Goal: Information Seeking & Learning: Learn about a topic

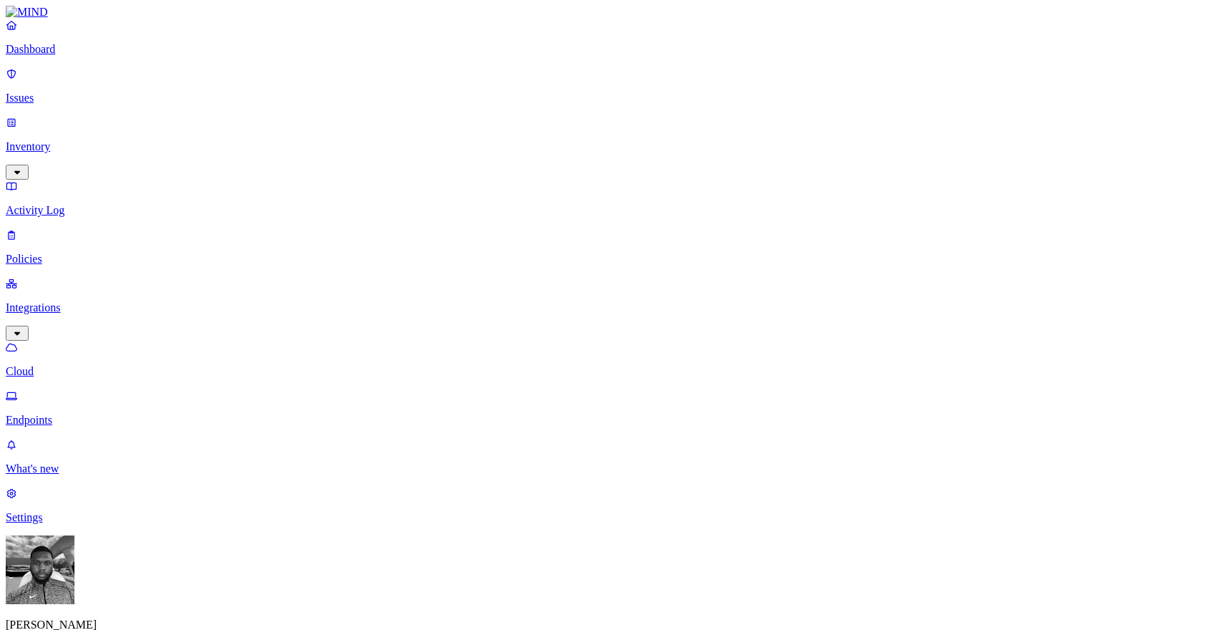
click at [42, 253] on p "Policies" at bounding box center [602, 259] width 1193 height 13
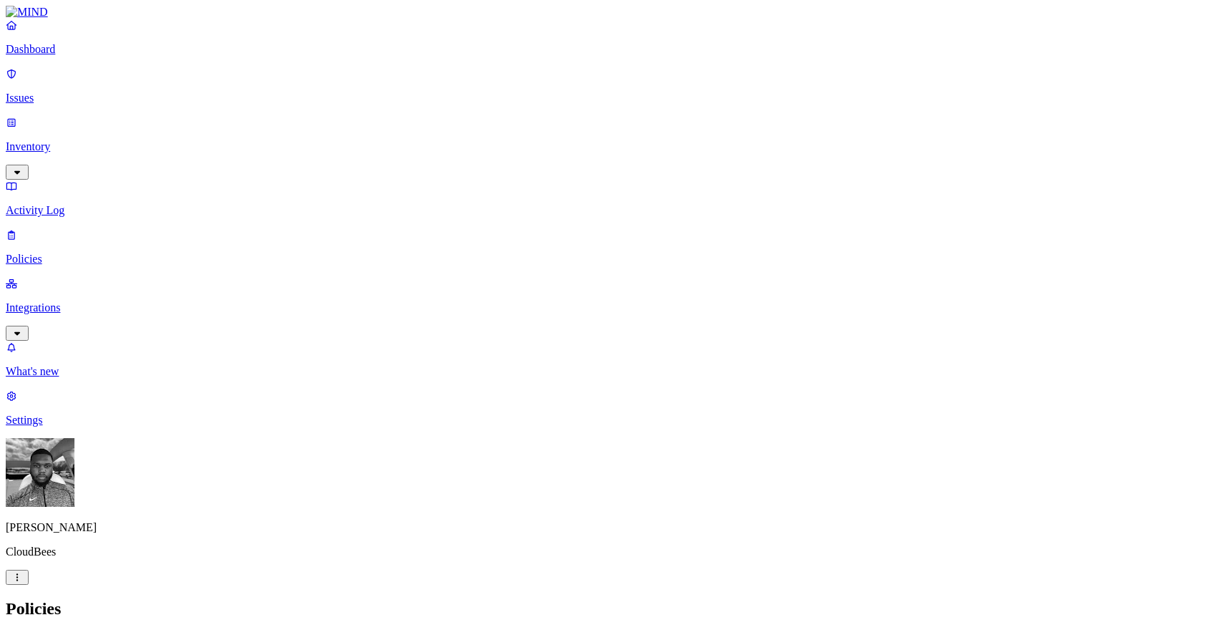
click at [317, 125] on icon at bounding box center [322, 129] width 11 height 9
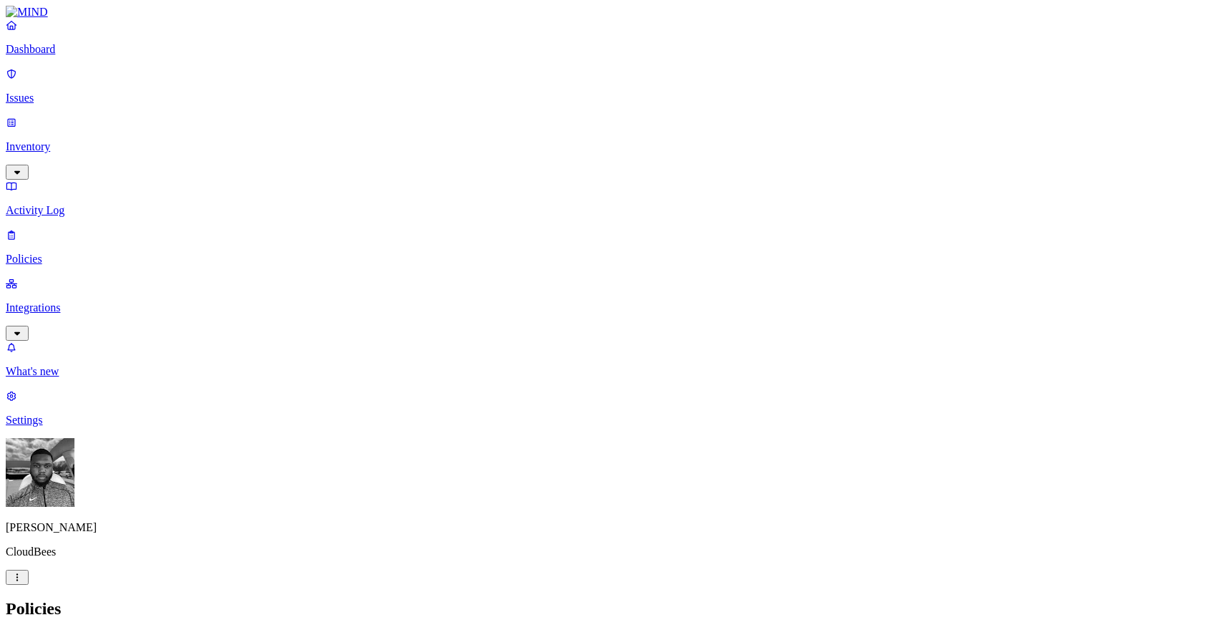
click at [77, 301] on p "Integrations" at bounding box center [602, 307] width 1193 height 13
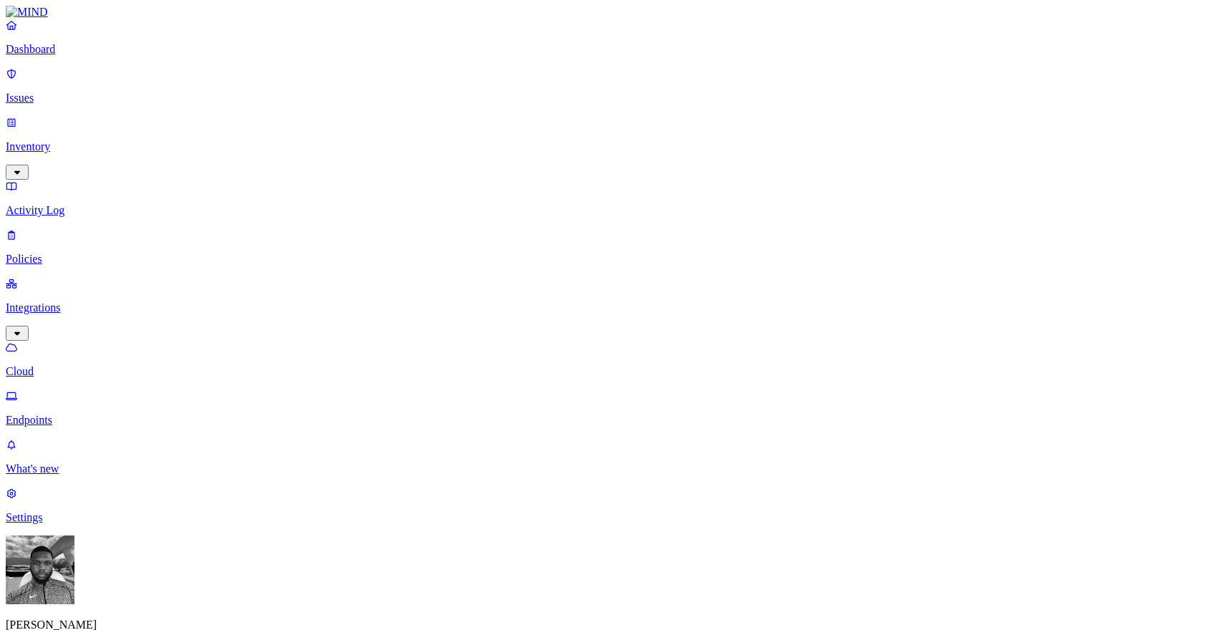
click at [91, 414] on p "Endpoints" at bounding box center [602, 420] width 1193 height 13
